Goal: Task Accomplishment & Management: Complete application form

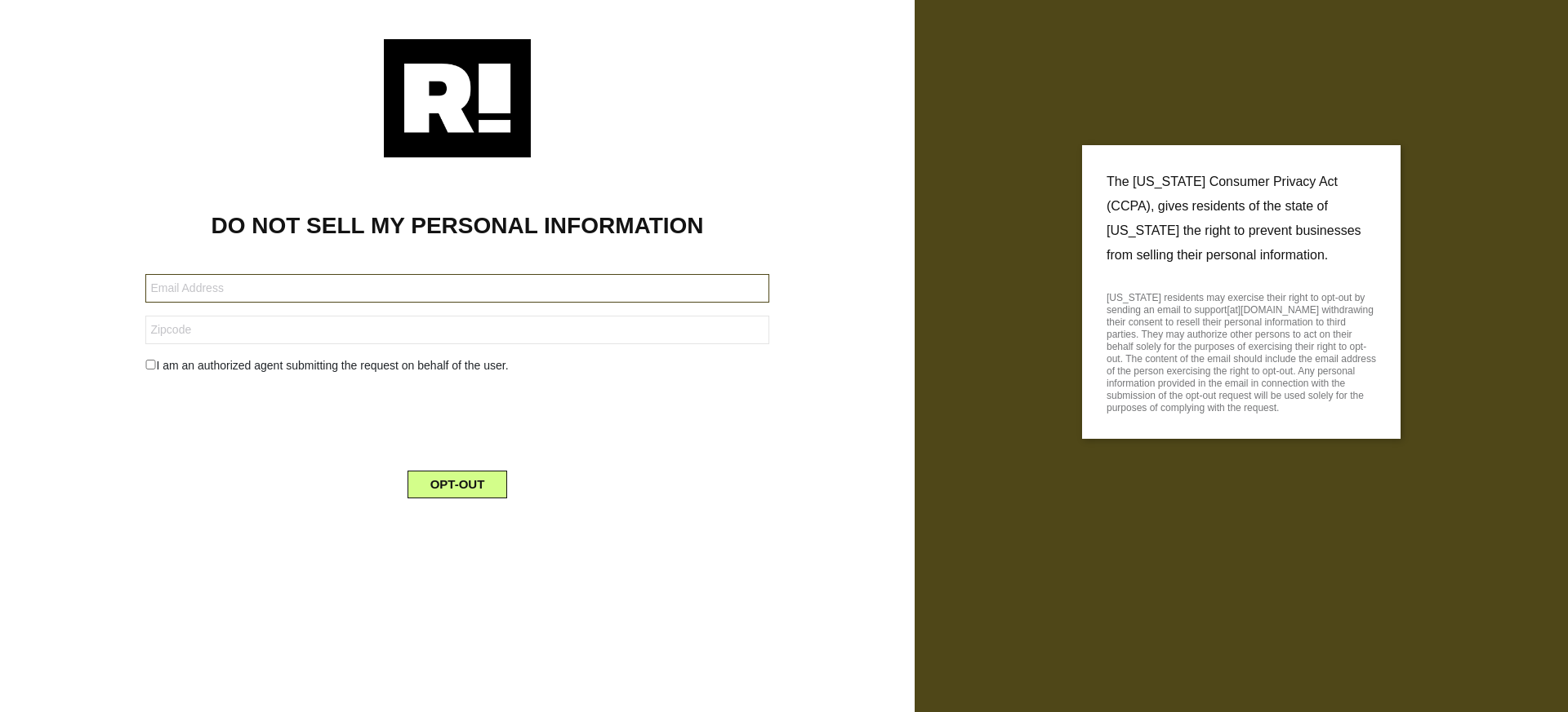
click at [345, 289] on input "text" at bounding box center [456, 288] width 623 height 28
type input "[EMAIL_ADDRESS][DOMAIN_NAME]"
type input "07302"
click at [330, 290] on input "[EMAIL_ADDRESS][DOMAIN_NAME]" at bounding box center [456, 288] width 623 height 28
click at [330, 290] on input "siddharthgawshinde@gmail.com" at bounding box center [456, 288] width 623 height 28
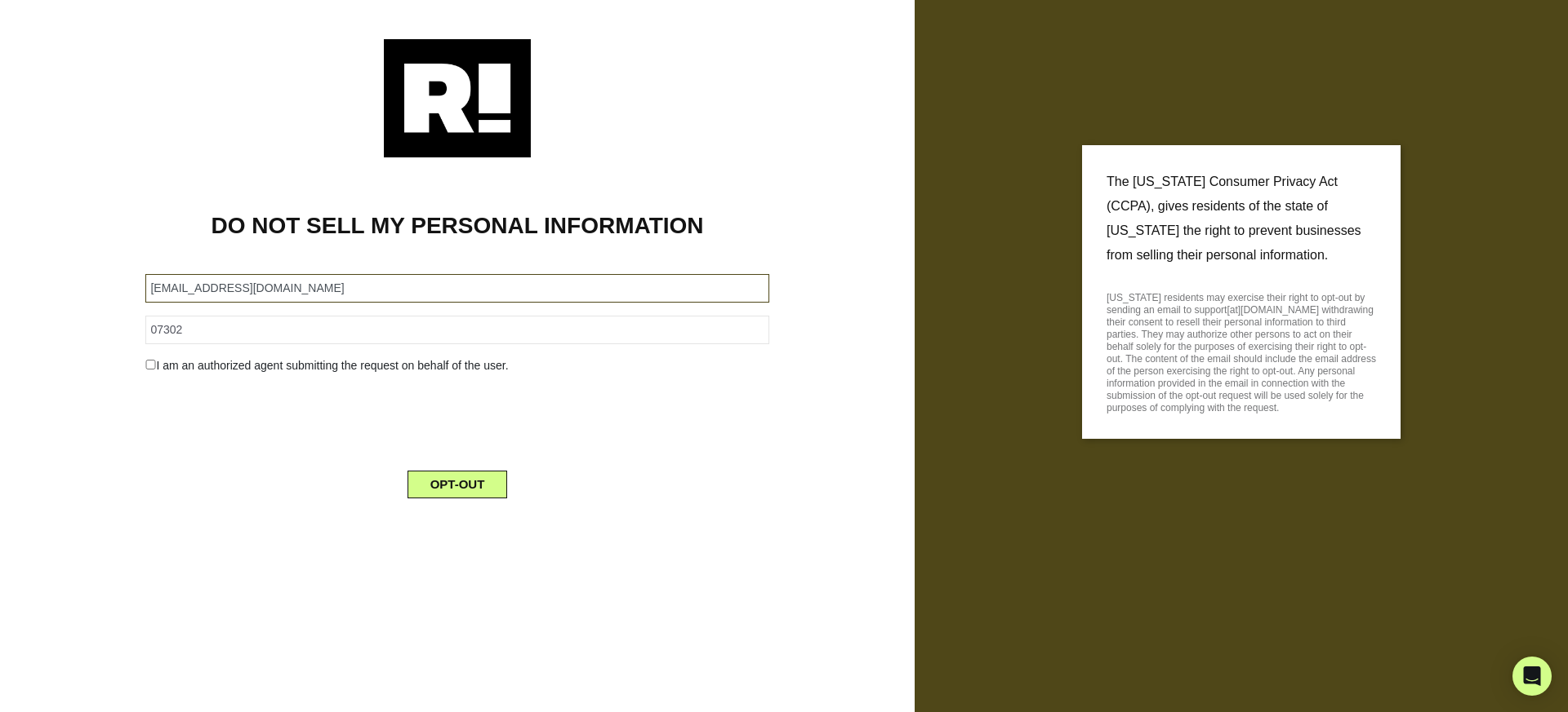
click at [330, 290] on input "siddharthgawshinde@gmail.com" at bounding box center [456, 288] width 623 height 28
click at [463, 485] on button "OPT-OUT" at bounding box center [457, 484] width 100 height 28
click at [184, 287] on input "[EMAIL_ADDRESS][DOMAIN_NAME]" at bounding box center [456, 288] width 623 height 28
click at [243, 289] on input "[EMAIL_ADDRESS][DOMAIN_NAME]" at bounding box center [456, 288] width 623 height 28
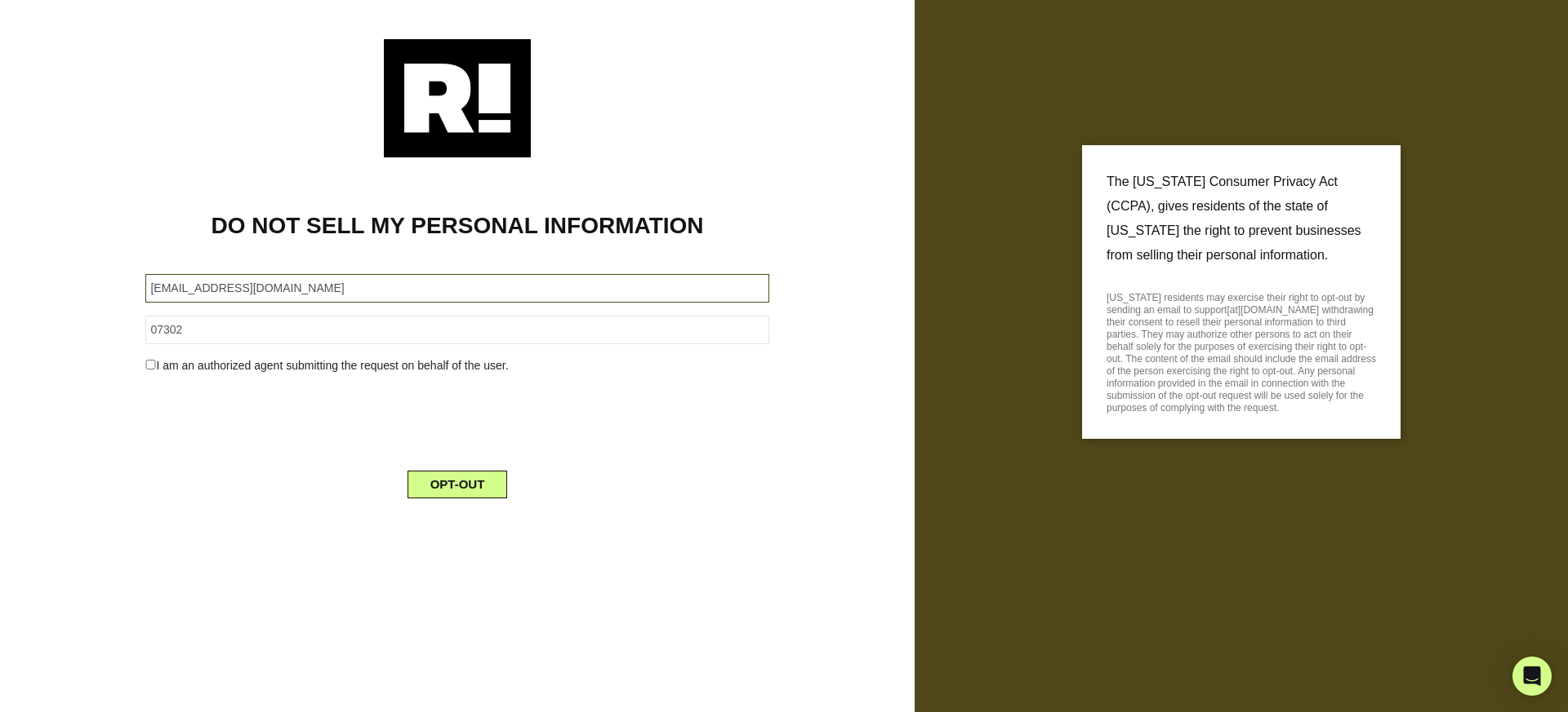
click at [243, 289] on input "[EMAIL_ADDRESS][DOMAIN_NAME]" at bounding box center [456, 288] width 623 height 28
type input "[EMAIL_ADDRESS][DOMAIN_NAME]"
click at [469, 489] on button "OPT-OUT" at bounding box center [457, 484] width 100 height 28
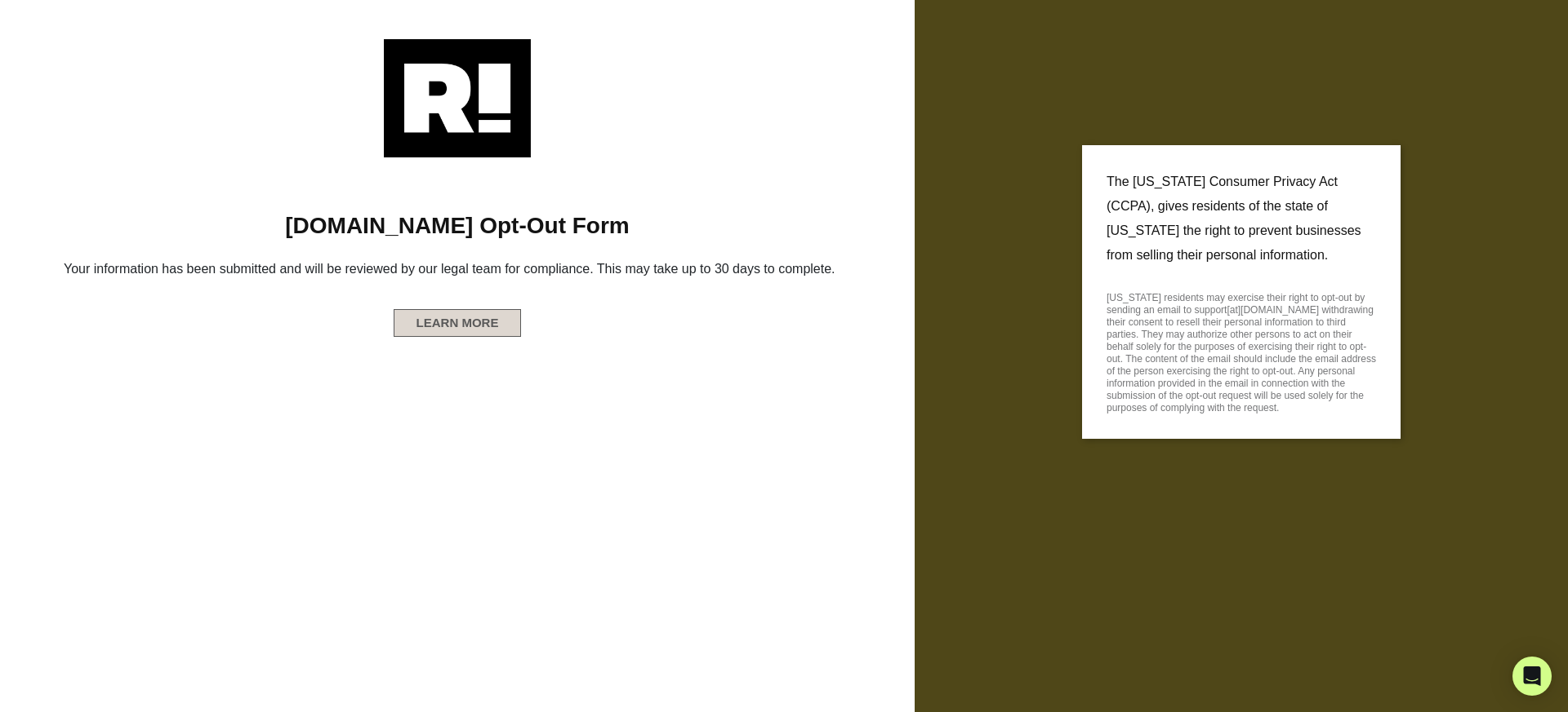
click at [470, 323] on button "LEARN MORE" at bounding box center [457, 323] width 128 height 28
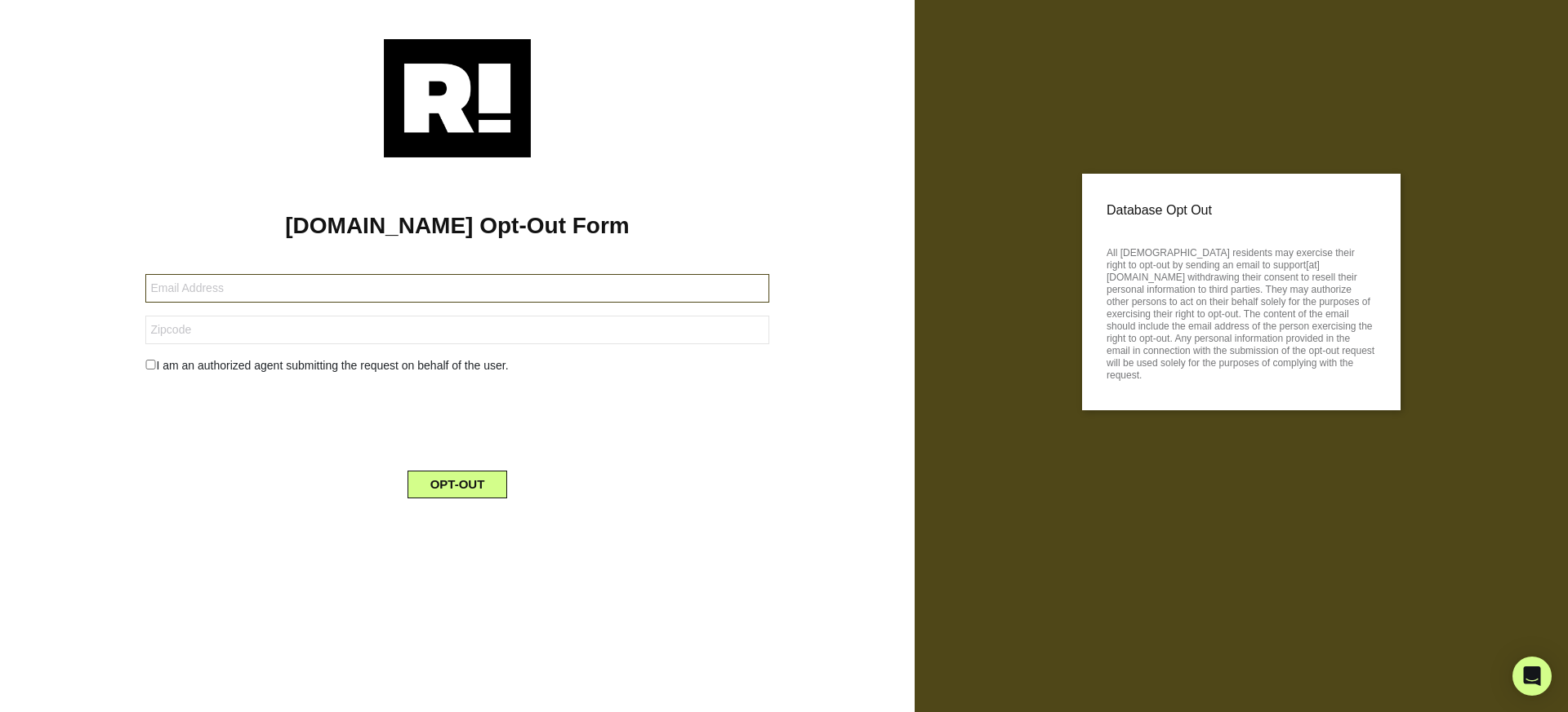
click at [285, 287] on input "text" at bounding box center [456, 288] width 623 height 28
type input "siddharthgawshinde@gmail.com"
type input "07302"
click at [443, 487] on button "OPT-OUT" at bounding box center [457, 484] width 100 height 28
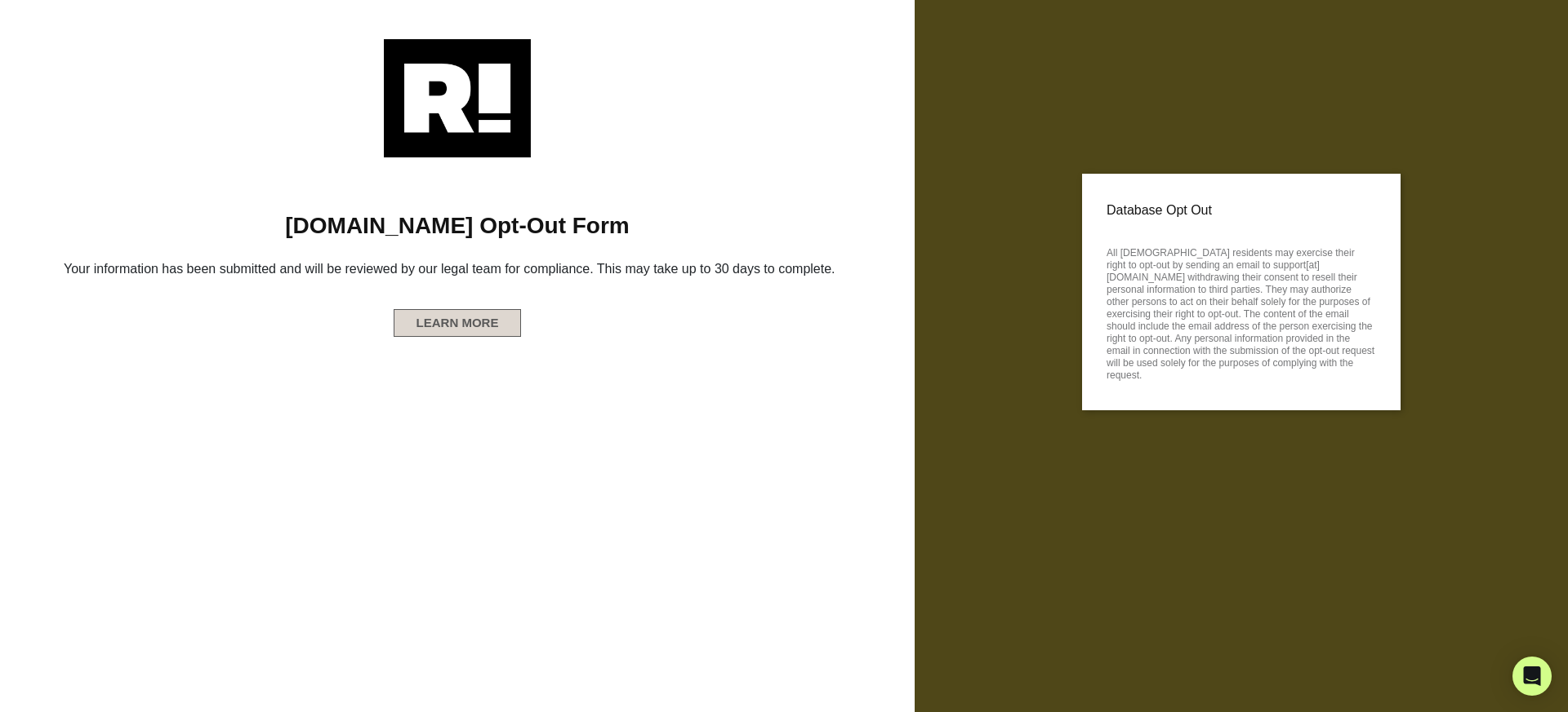
click at [473, 322] on button "LEARN MORE" at bounding box center [457, 323] width 128 height 28
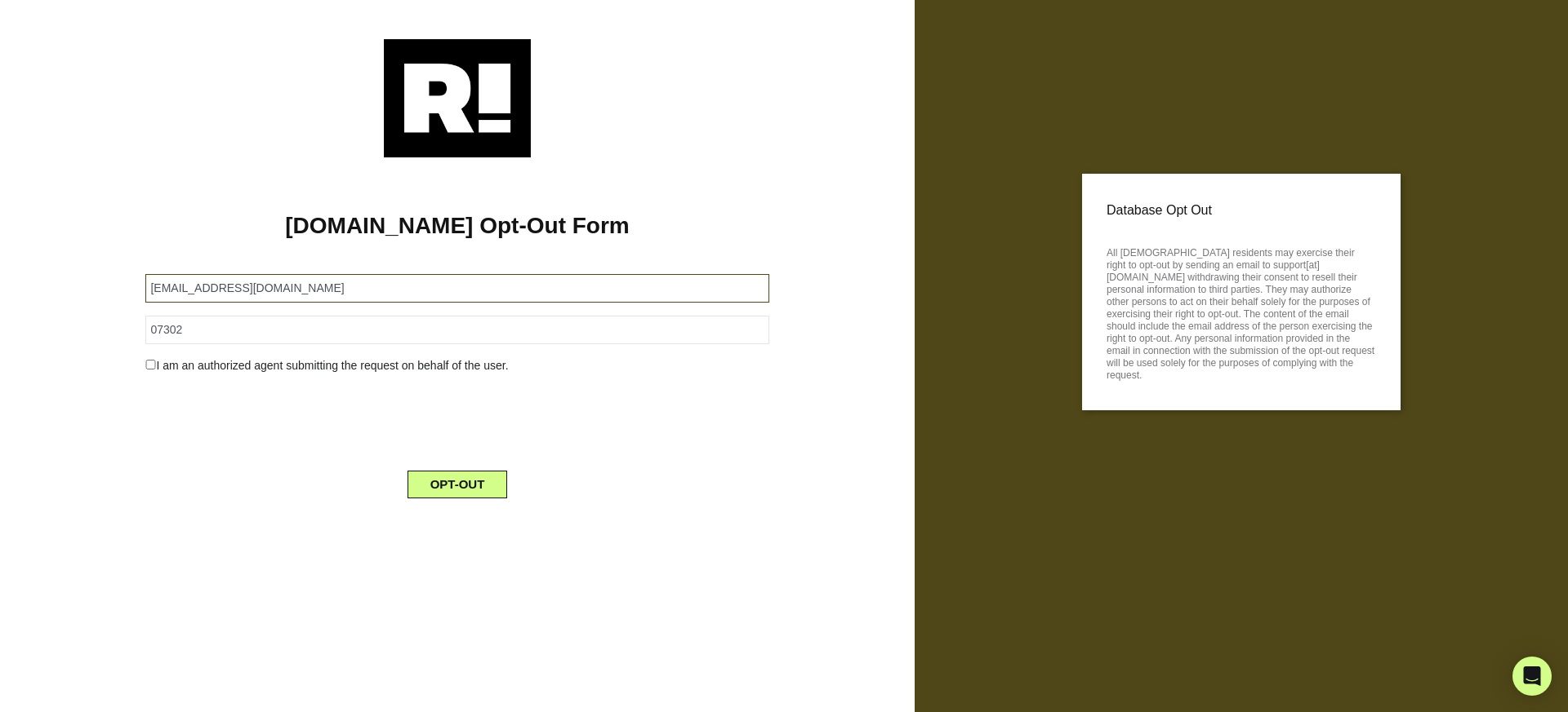
click at [201, 288] on input "siddharthgawshinde@gmail.com" at bounding box center [456, 288] width 623 height 28
click at [234, 288] on input "siddharth.g@gmail.com" at bounding box center [456, 288] width 623 height 28
type input "siddharth.g@consultadd.com"
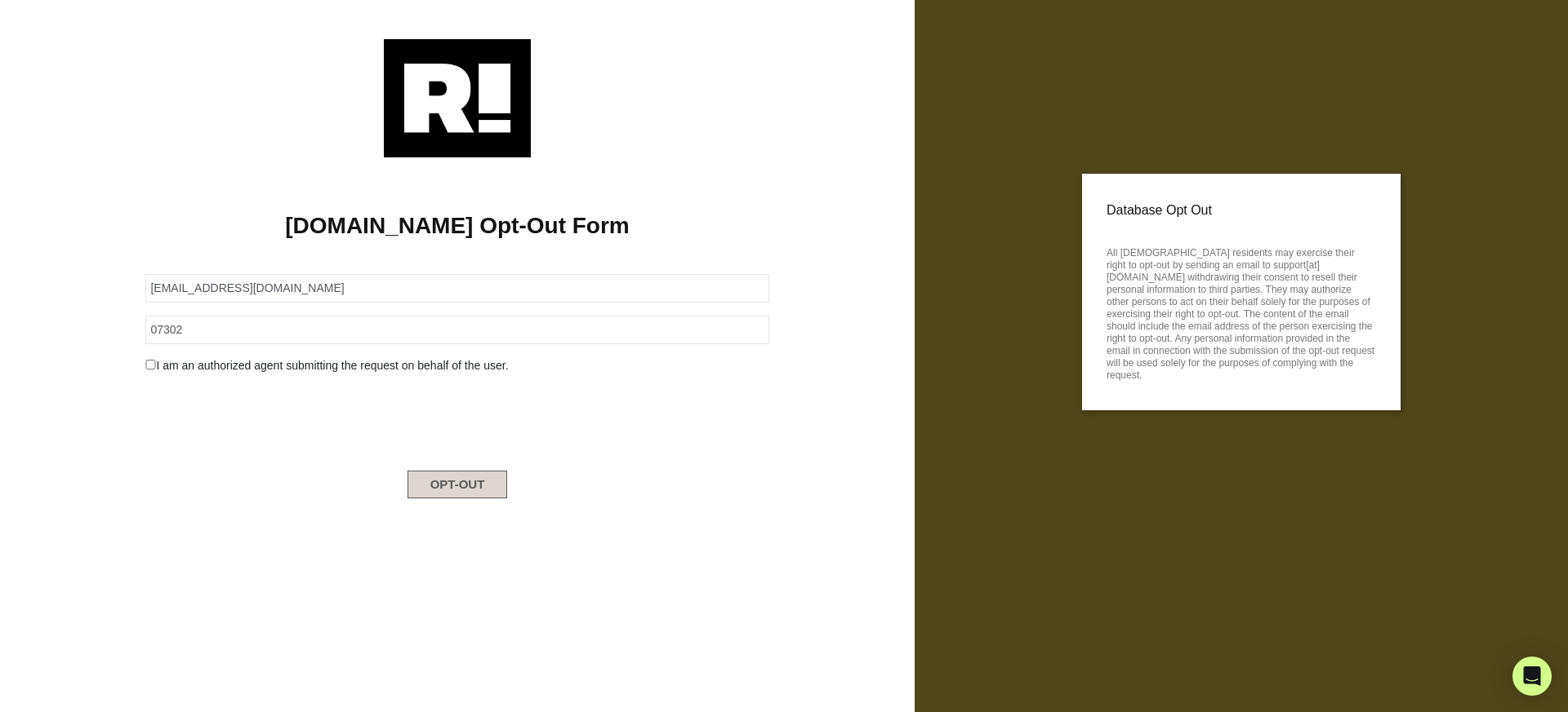
click at [457, 486] on button "OPT-OUT" at bounding box center [457, 484] width 100 height 28
click at [176, 283] on input "[EMAIL_ADDRESS][DOMAIN_NAME]" at bounding box center [456, 288] width 623 height 28
click at [176, 283] on input "siddharth.g@consultadd.com" at bounding box center [456, 288] width 623 height 28
paste input "@cloudtech"
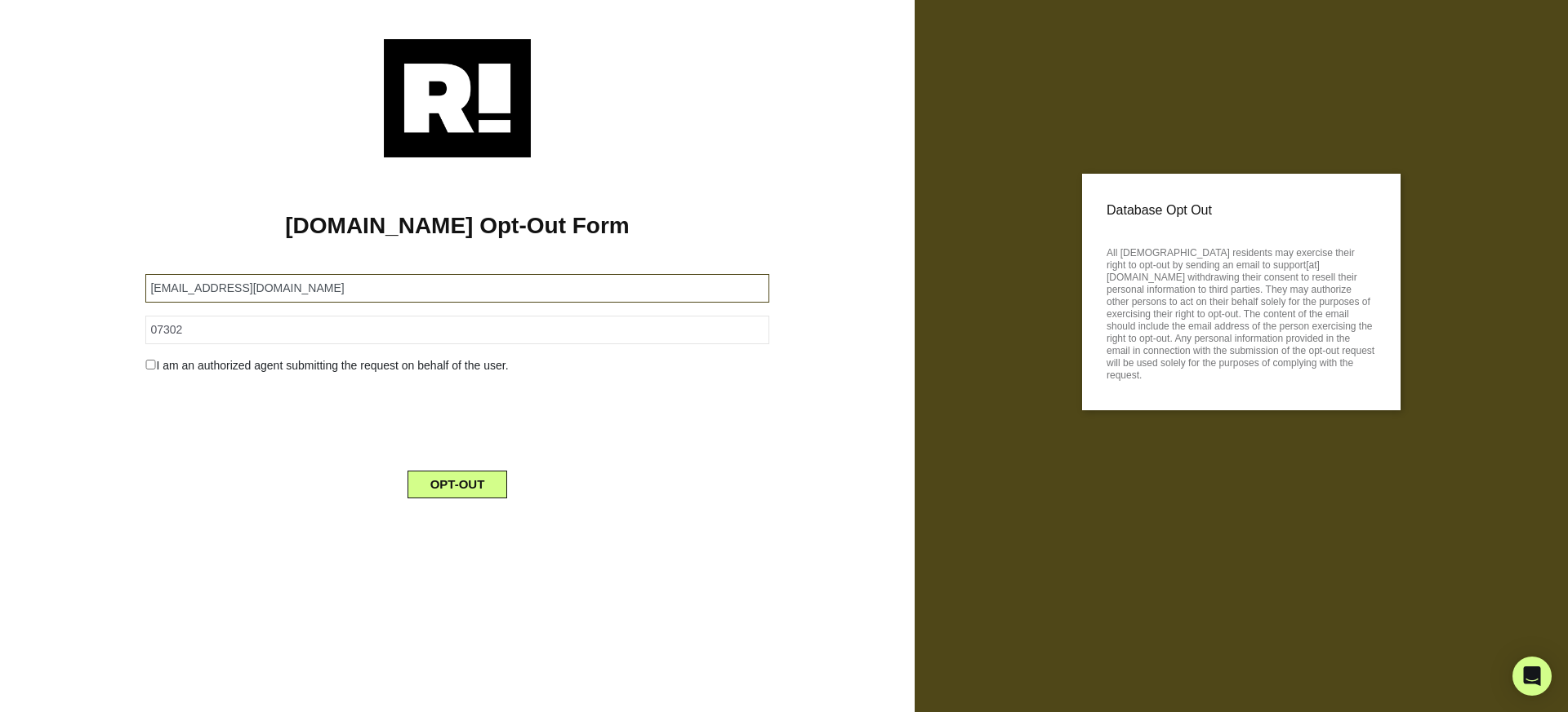
type input "siddharth@cloudtech.com"
click at [444, 482] on button "OPT-OUT" at bounding box center [457, 484] width 100 height 28
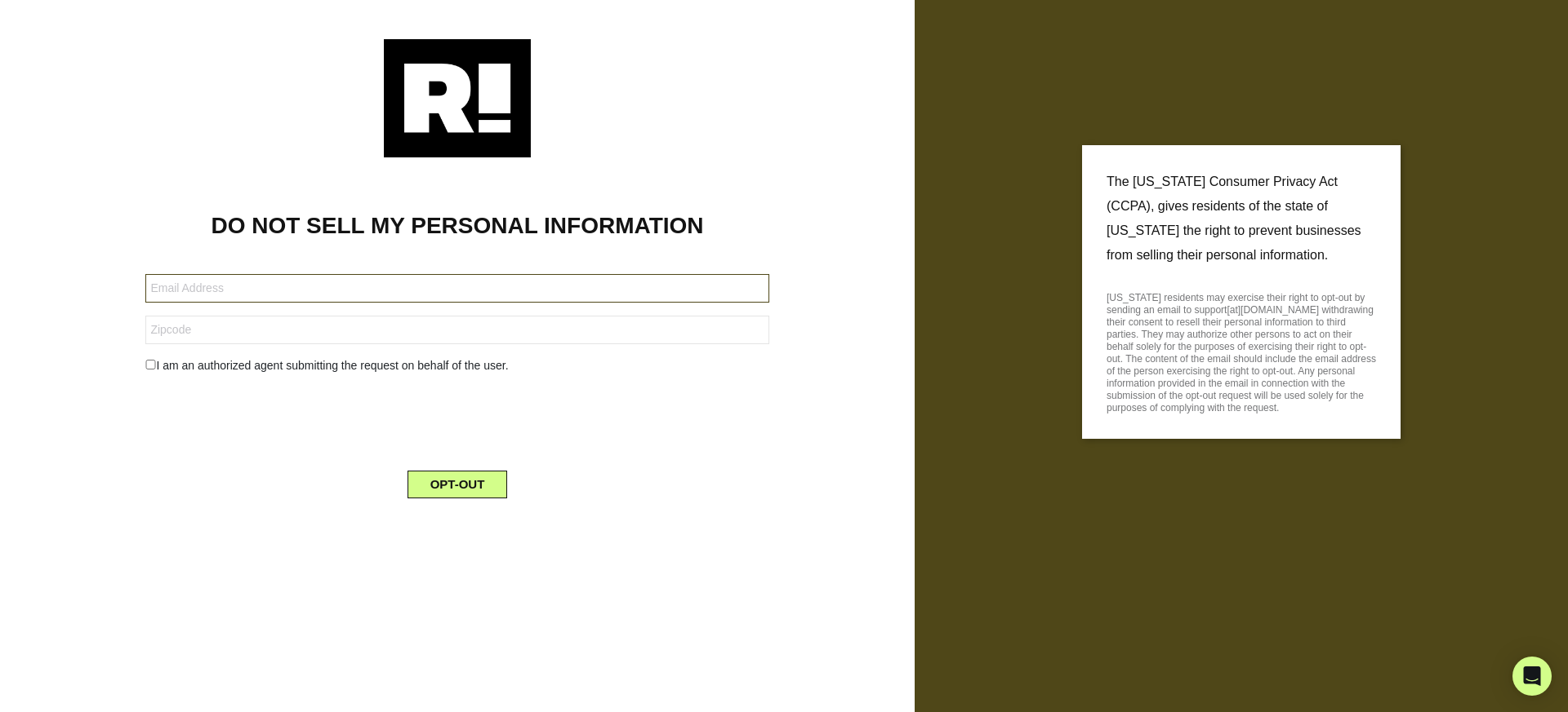
click at [381, 295] on input "text" at bounding box center [456, 288] width 623 height 28
paste input "[EMAIL_ADDRESS][DOMAIN_NAME]"
type input "[EMAIL_ADDRESS][DOMAIN_NAME]"
click at [333, 332] on input "text" at bounding box center [456, 330] width 623 height 28
type input "0"
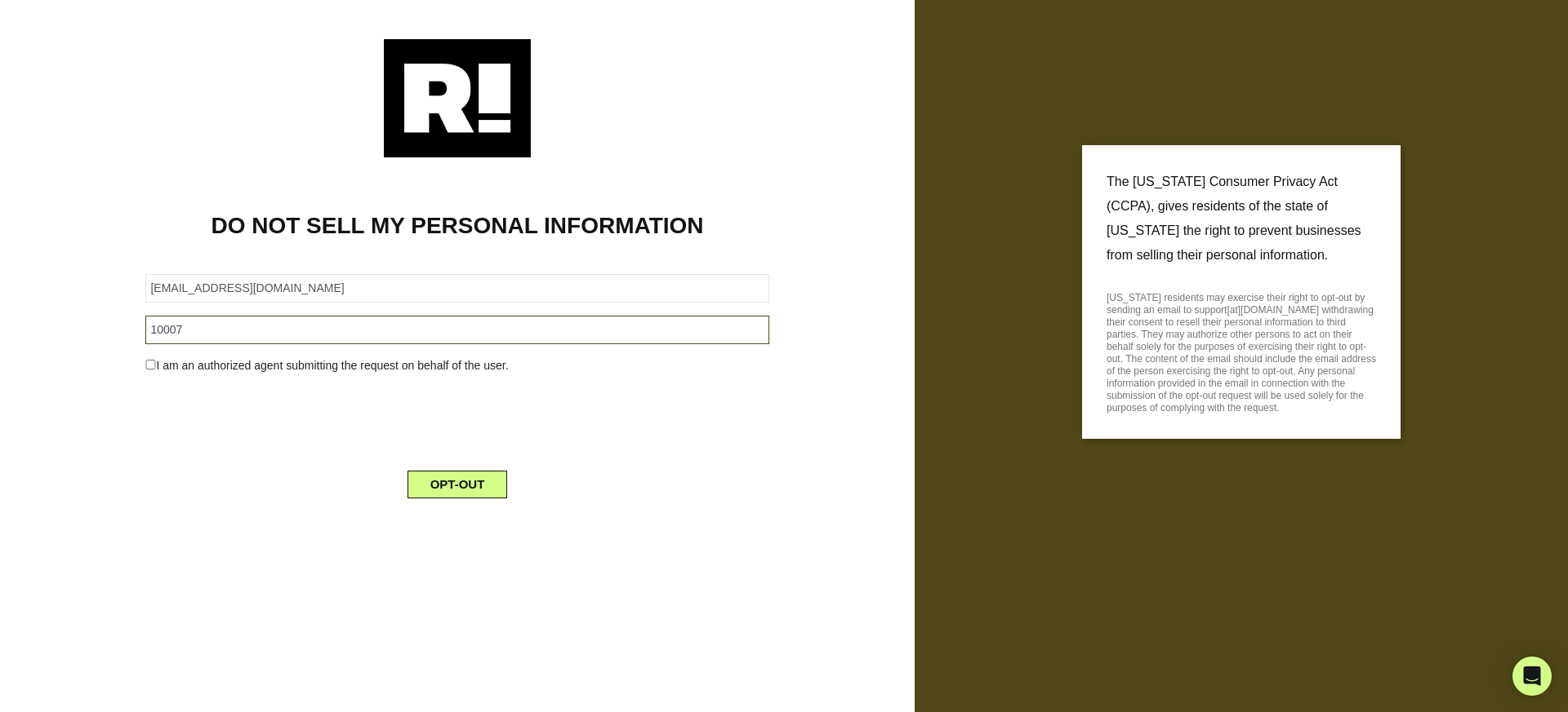
type input "10007"
click at [447, 474] on button "OPT-OUT" at bounding box center [457, 484] width 100 height 28
